Goal: Information Seeking & Learning: Learn about a topic

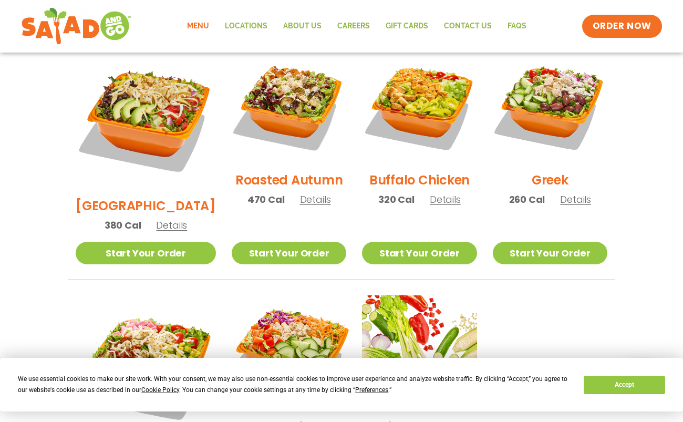
scroll to position [551, 0]
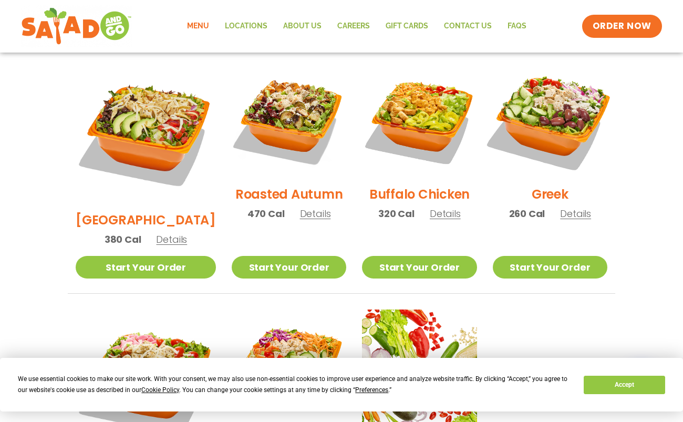
click at [550, 110] on img at bounding box center [550, 120] width 134 height 134
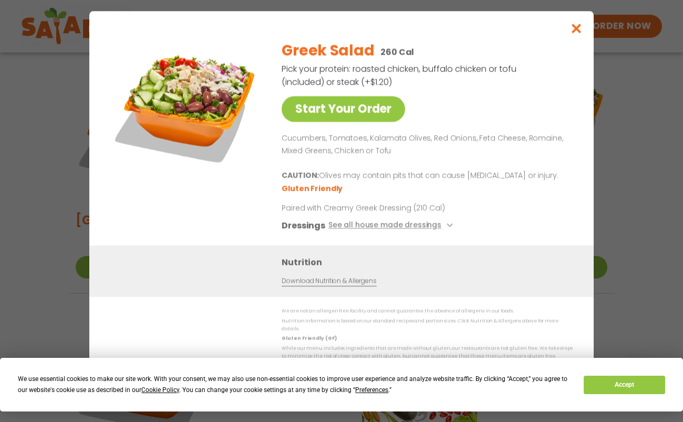
click at [575, 34] on icon "Close modal" at bounding box center [576, 28] width 13 height 11
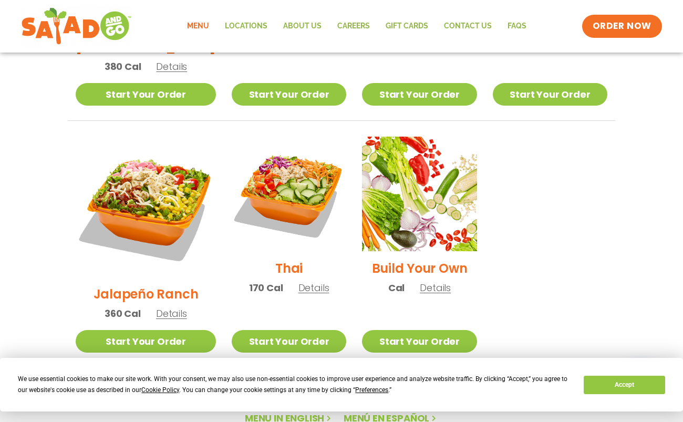
scroll to position [783, 0]
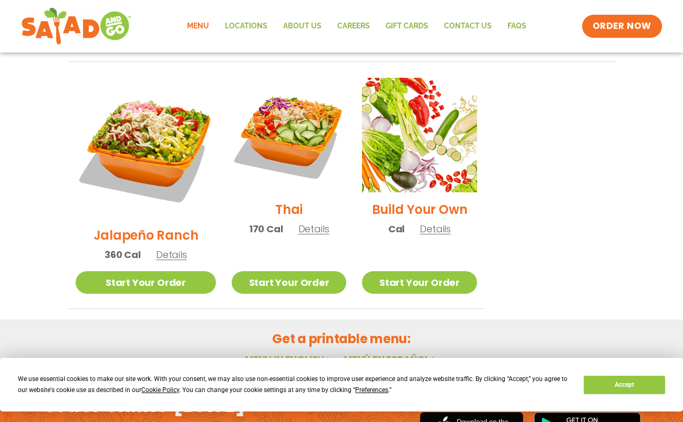
click at [420, 222] on span "Details" at bounding box center [435, 228] width 31 height 13
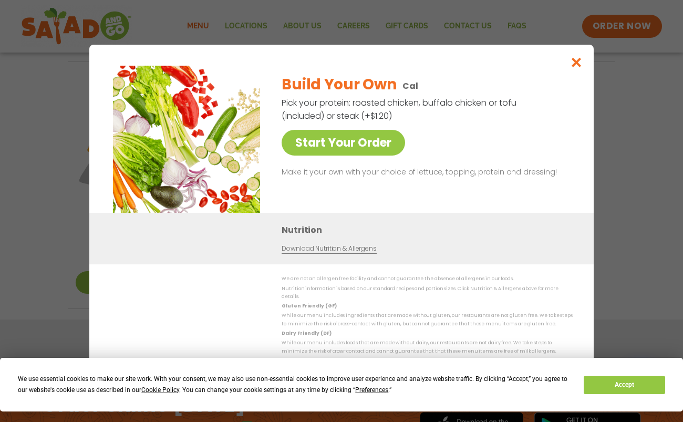
click at [576, 65] on icon "Close modal" at bounding box center [576, 62] width 13 height 11
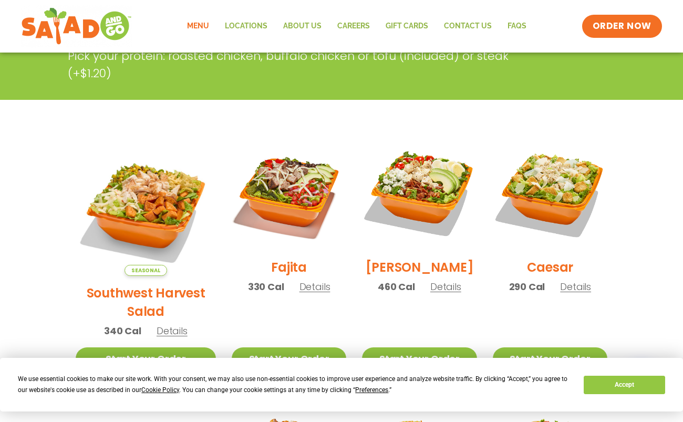
scroll to position [214, 0]
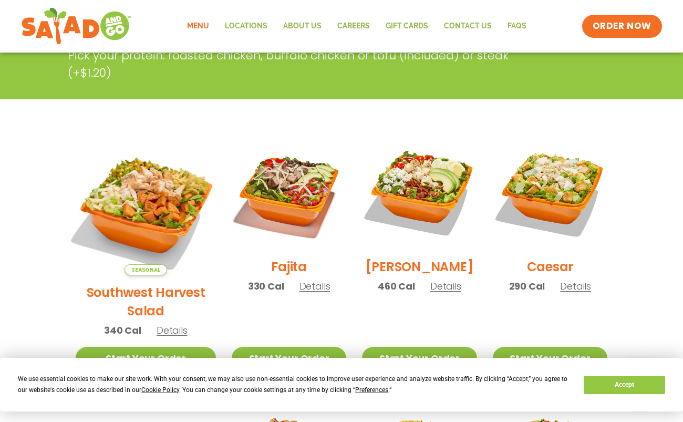
click at [121, 207] on img at bounding box center [146, 205] width 164 height 164
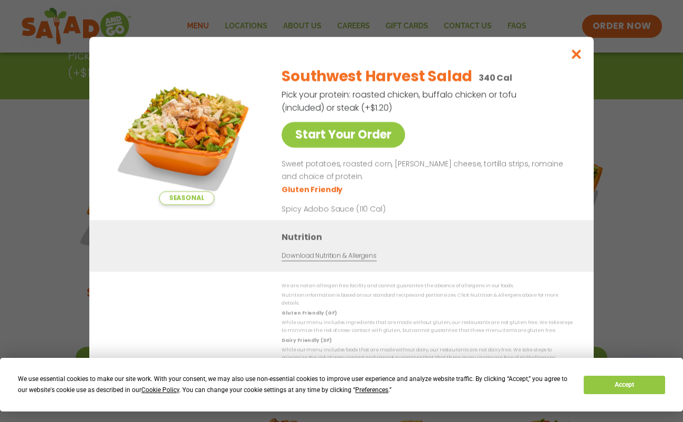
click at [575, 60] on icon "Close modal" at bounding box center [576, 54] width 13 height 11
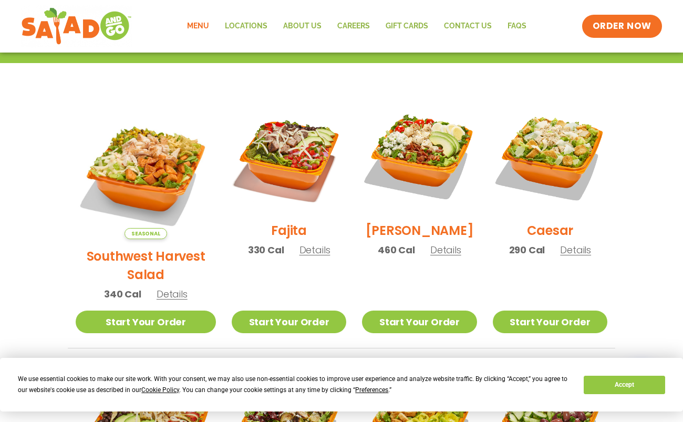
scroll to position [250, 0]
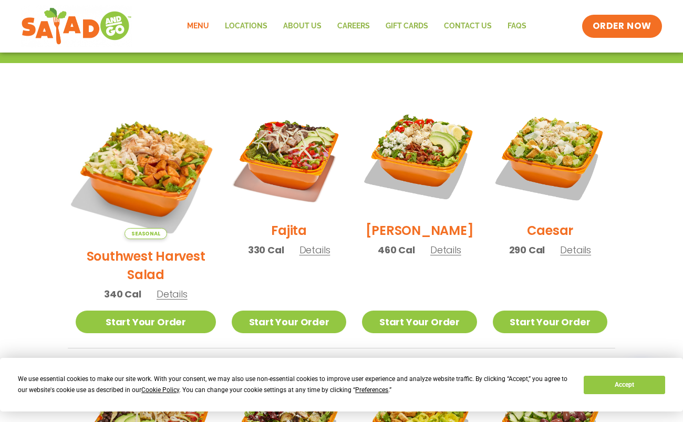
click at [143, 172] on img at bounding box center [146, 169] width 164 height 164
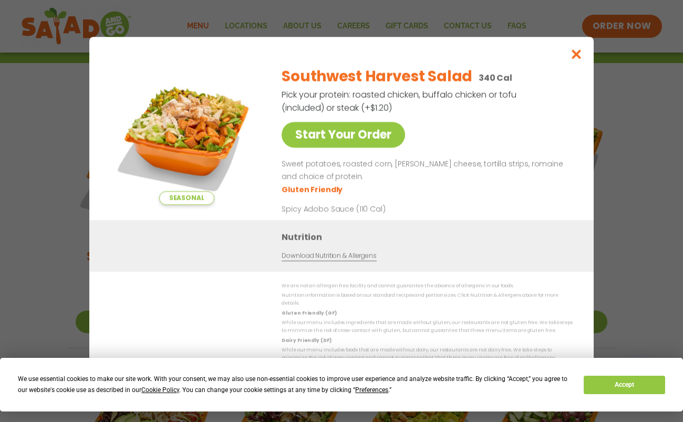
click at [573, 58] on icon "Close modal" at bounding box center [576, 54] width 13 height 11
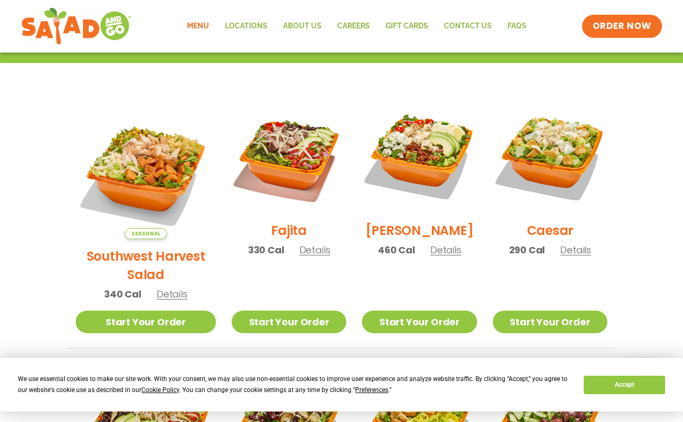
click at [299, 256] on span "Details" at bounding box center [314, 249] width 31 height 13
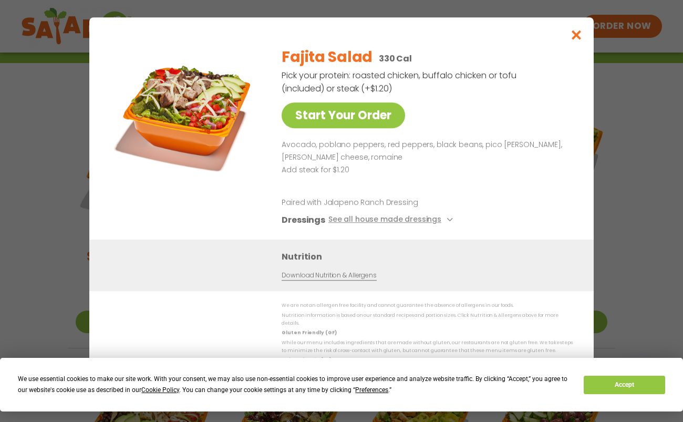
click at [577, 39] on icon "Close modal" at bounding box center [576, 34] width 13 height 11
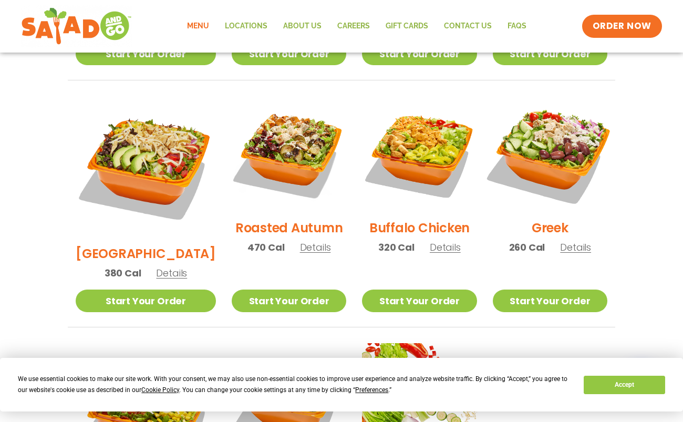
scroll to position [518, 0]
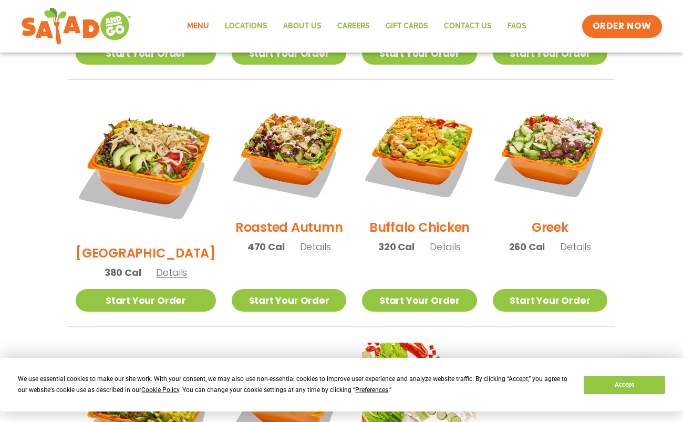
click at [430, 240] on span "Details" at bounding box center [445, 246] width 31 height 13
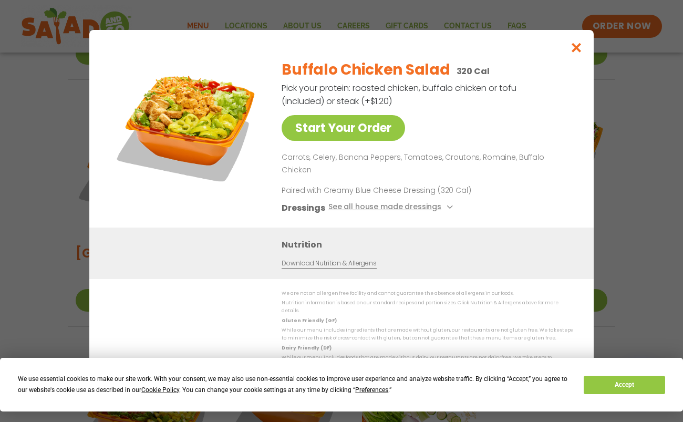
click at [579, 53] on icon "Close modal" at bounding box center [576, 47] width 13 height 11
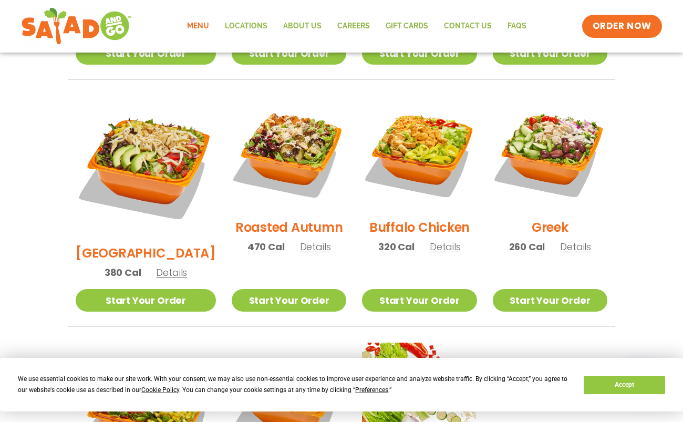
click at [568, 240] on span "Details" at bounding box center [575, 246] width 31 height 13
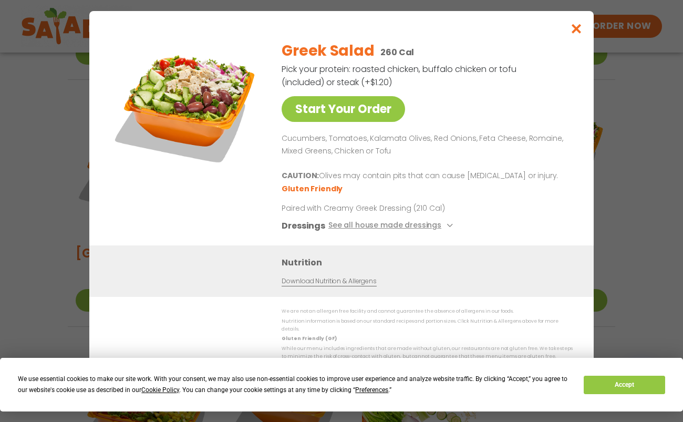
click at [574, 34] on icon "Close modal" at bounding box center [576, 28] width 13 height 11
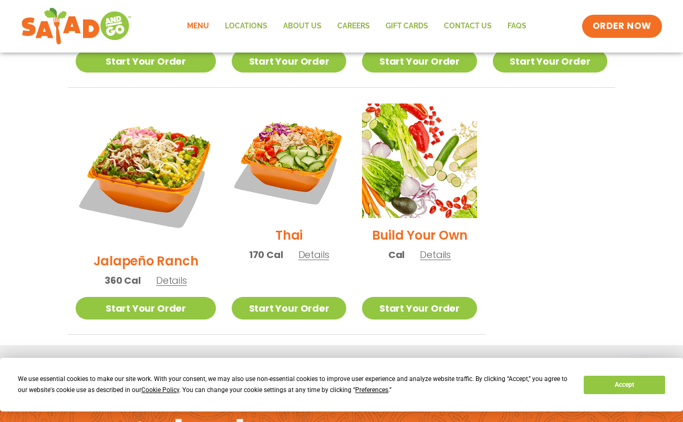
scroll to position [800, 0]
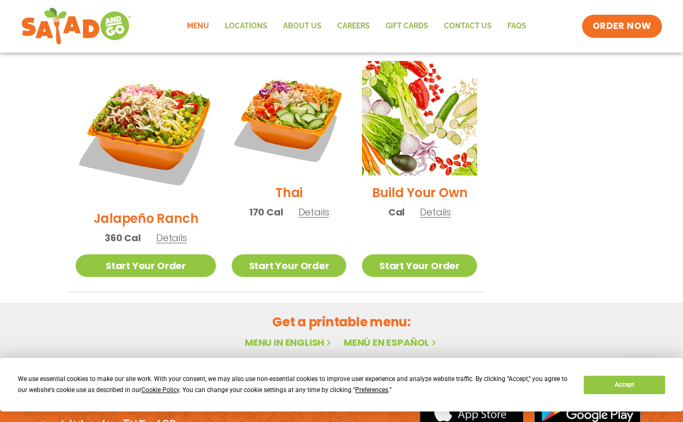
click at [421, 205] on span "Details" at bounding box center [435, 211] width 31 height 13
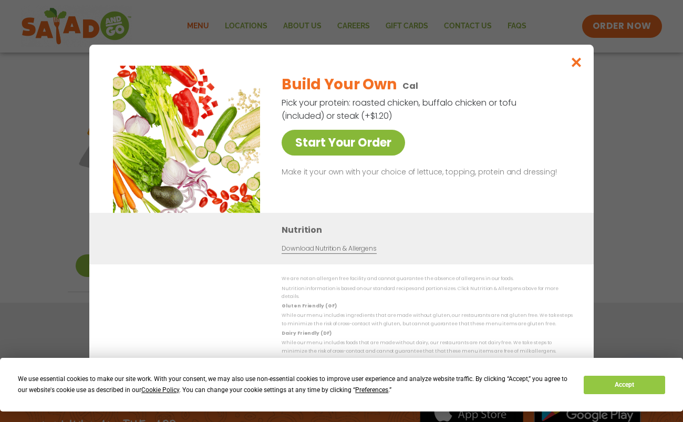
click at [356, 147] on link "Start Your Order" at bounding box center [342, 143] width 123 height 26
